Goal: Answer question/provide support: Share knowledge or assist other users

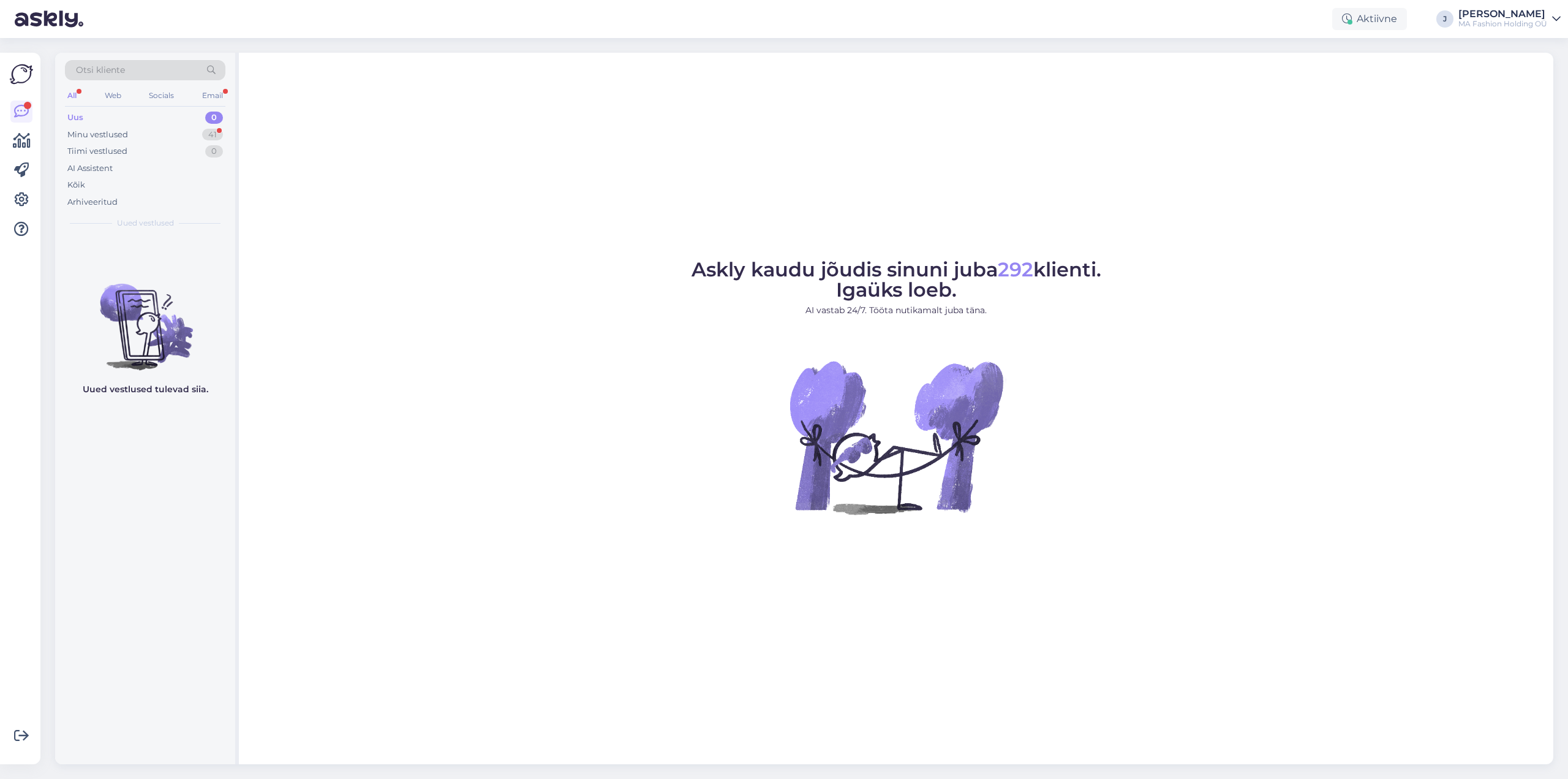
click at [143, 77] on div "Otsi kliente" at bounding box center [145, 70] width 161 height 20
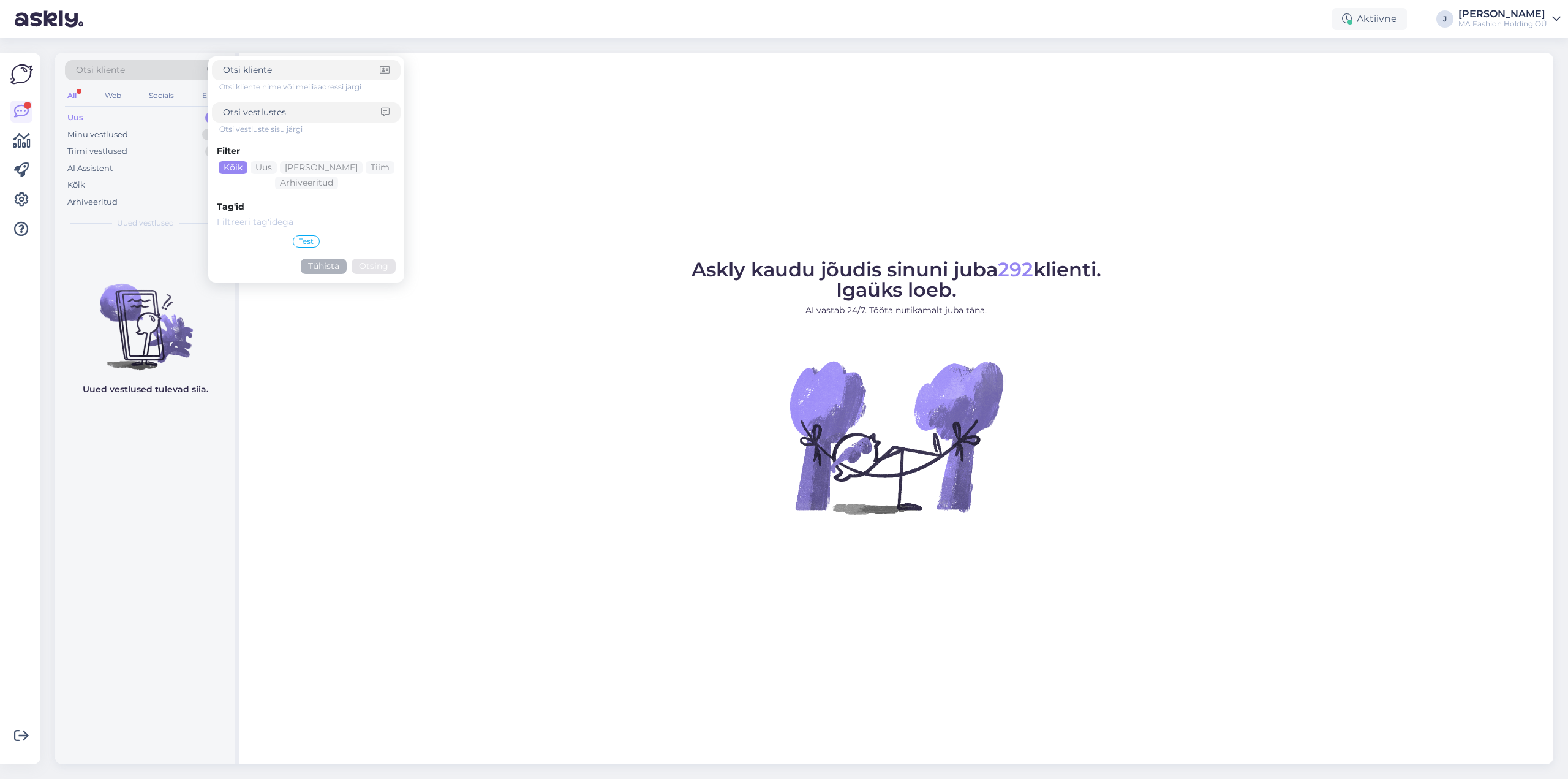
type input "[EMAIL_ADDRESS][DOMAIN_NAME]"
click button "Otsing" at bounding box center [373, 266] width 44 height 16
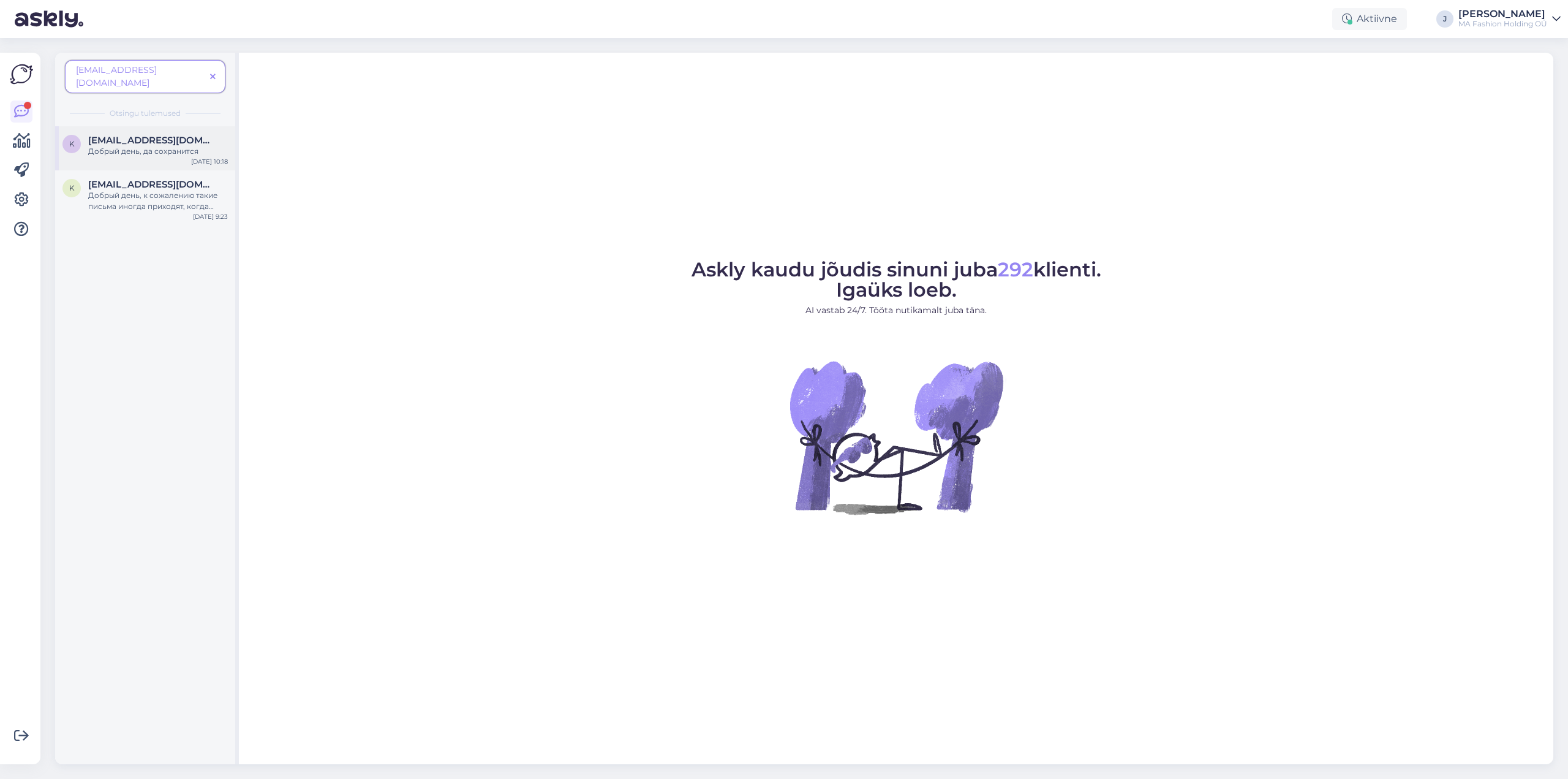
click at [141, 145] on div "k [EMAIL_ADDRESS][DOMAIN_NAME] Добрый день, да сохранится [DATE] 10:18" at bounding box center [144, 148] width 180 height 44
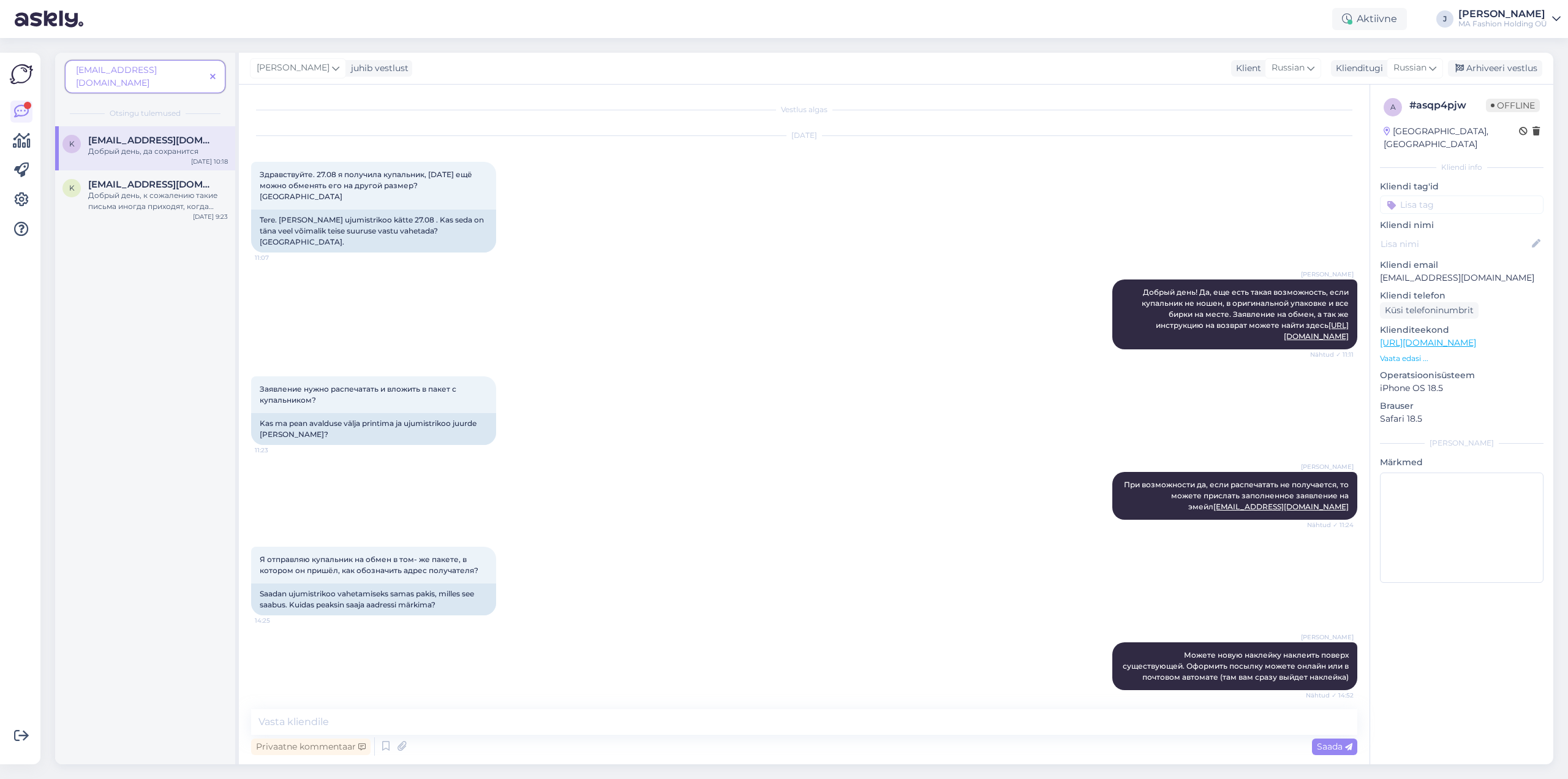
scroll to position [347, 0]
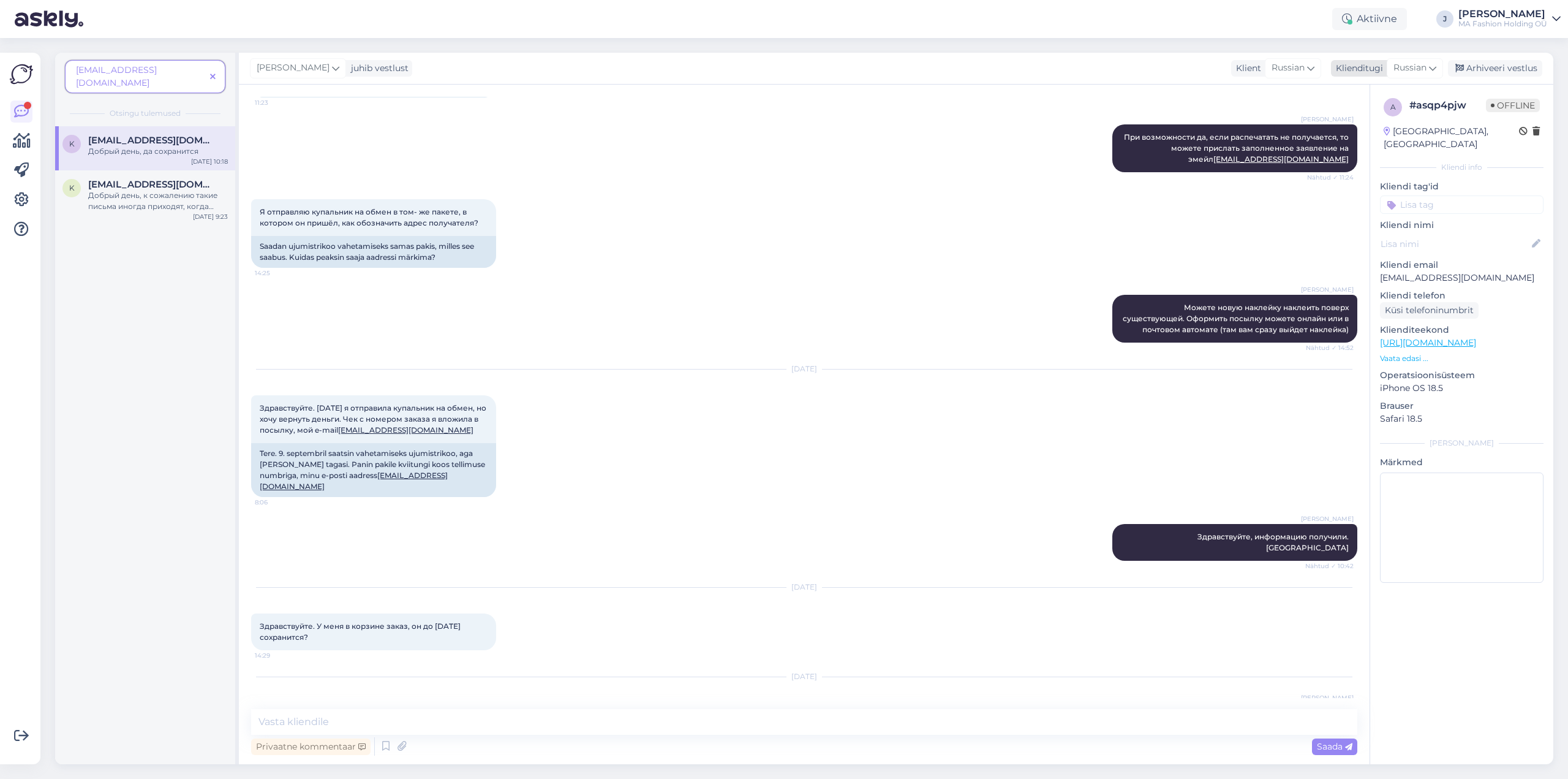
click at [1419, 66] on span "Russian" at bounding box center [1409, 68] width 33 height 14
type input "es"
click at [1360, 143] on link "Estonian" at bounding box center [1387, 142] width 135 height 19
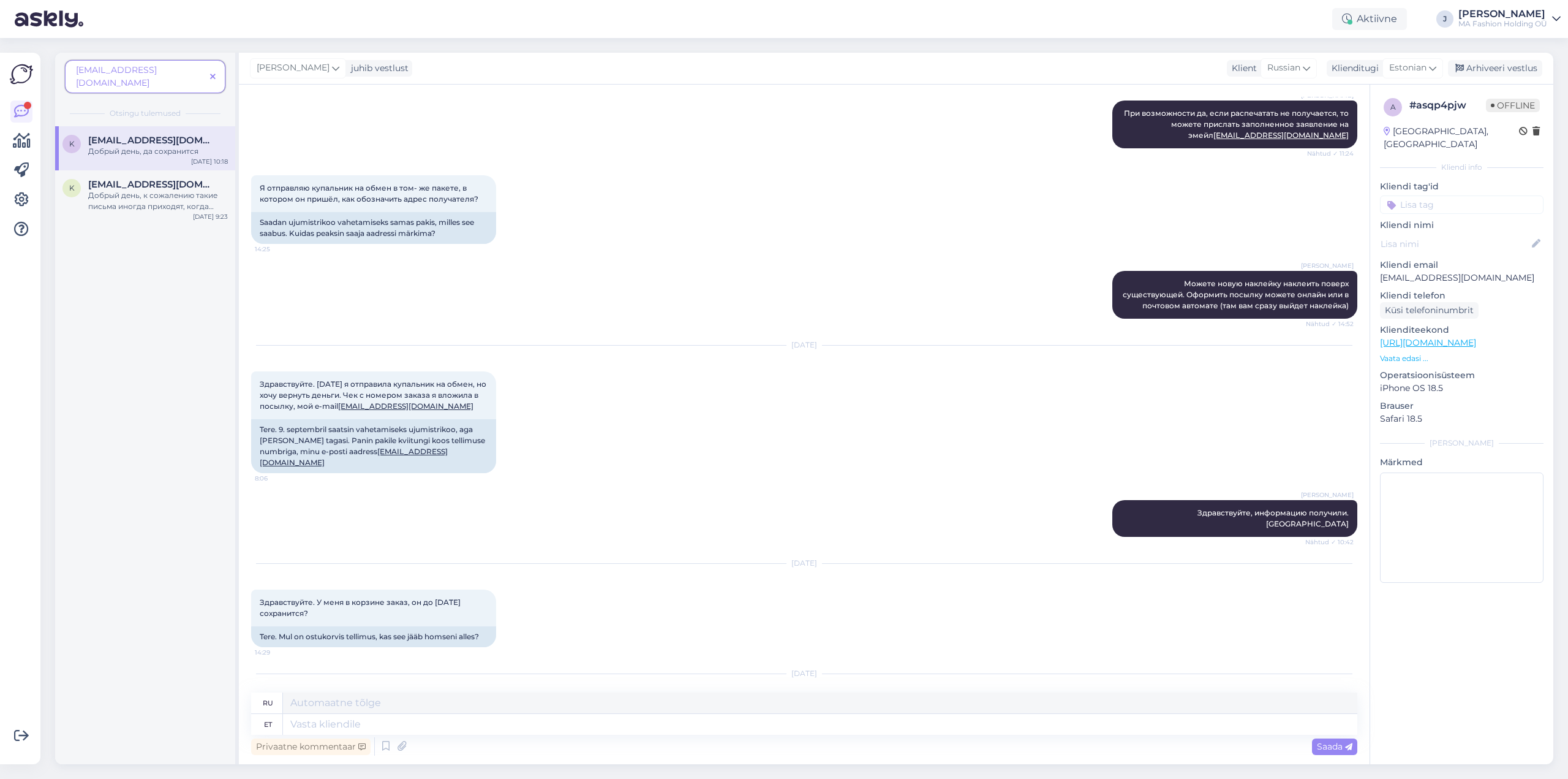
scroll to position [384, 0]
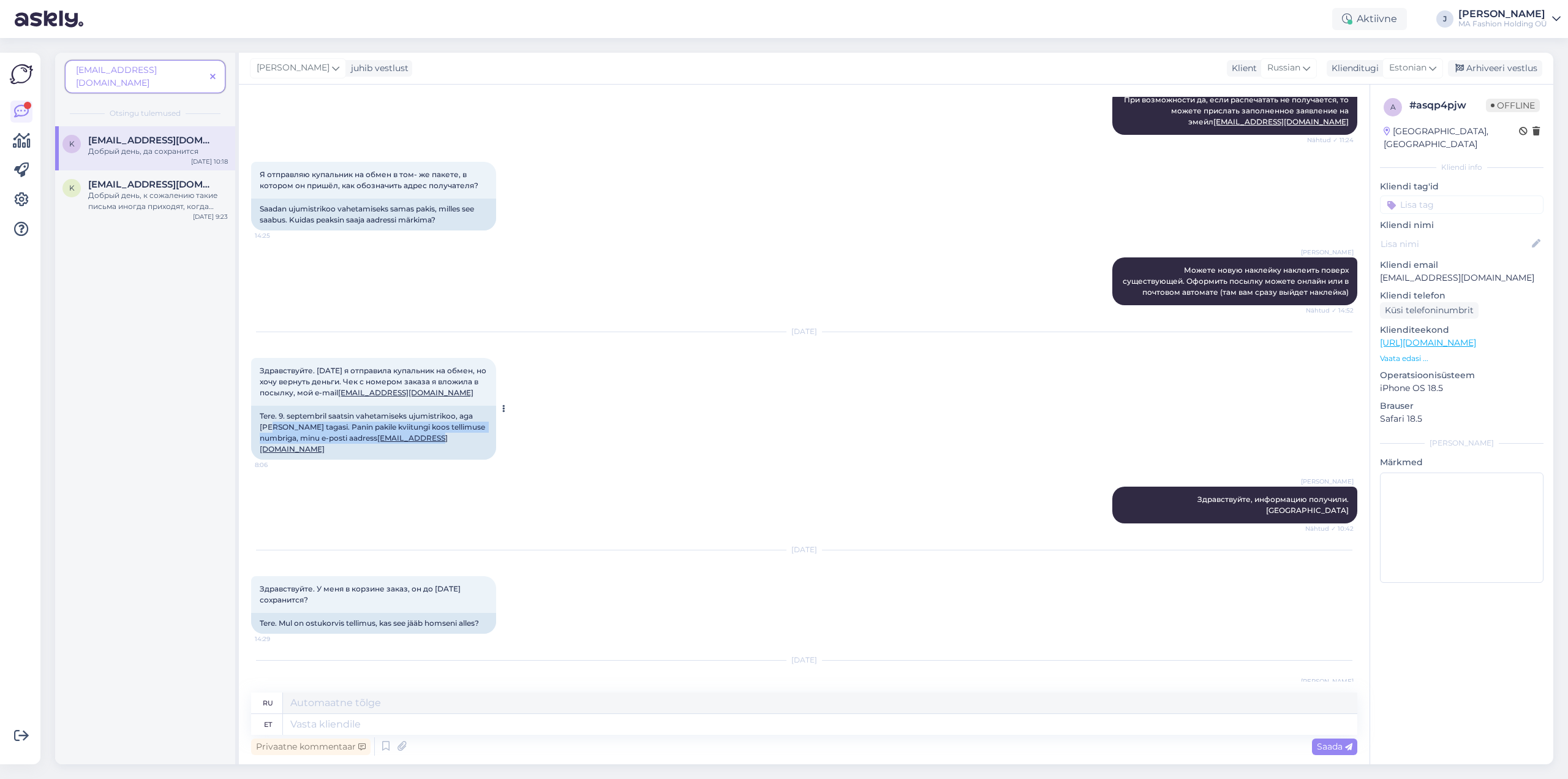
drag, startPoint x: 273, startPoint y: 408, endPoint x: 462, endPoint y: 413, distance: 189.1
click at [462, 413] on div "Tere. 9. septembril saatsin vahetamiseks ujumistrikoo, aga [PERSON_NAME] tagasi…" at bounding box center [373, 432] width 245 height 54
